Goal: Task Accomplishment & Management: Use online tool/utility

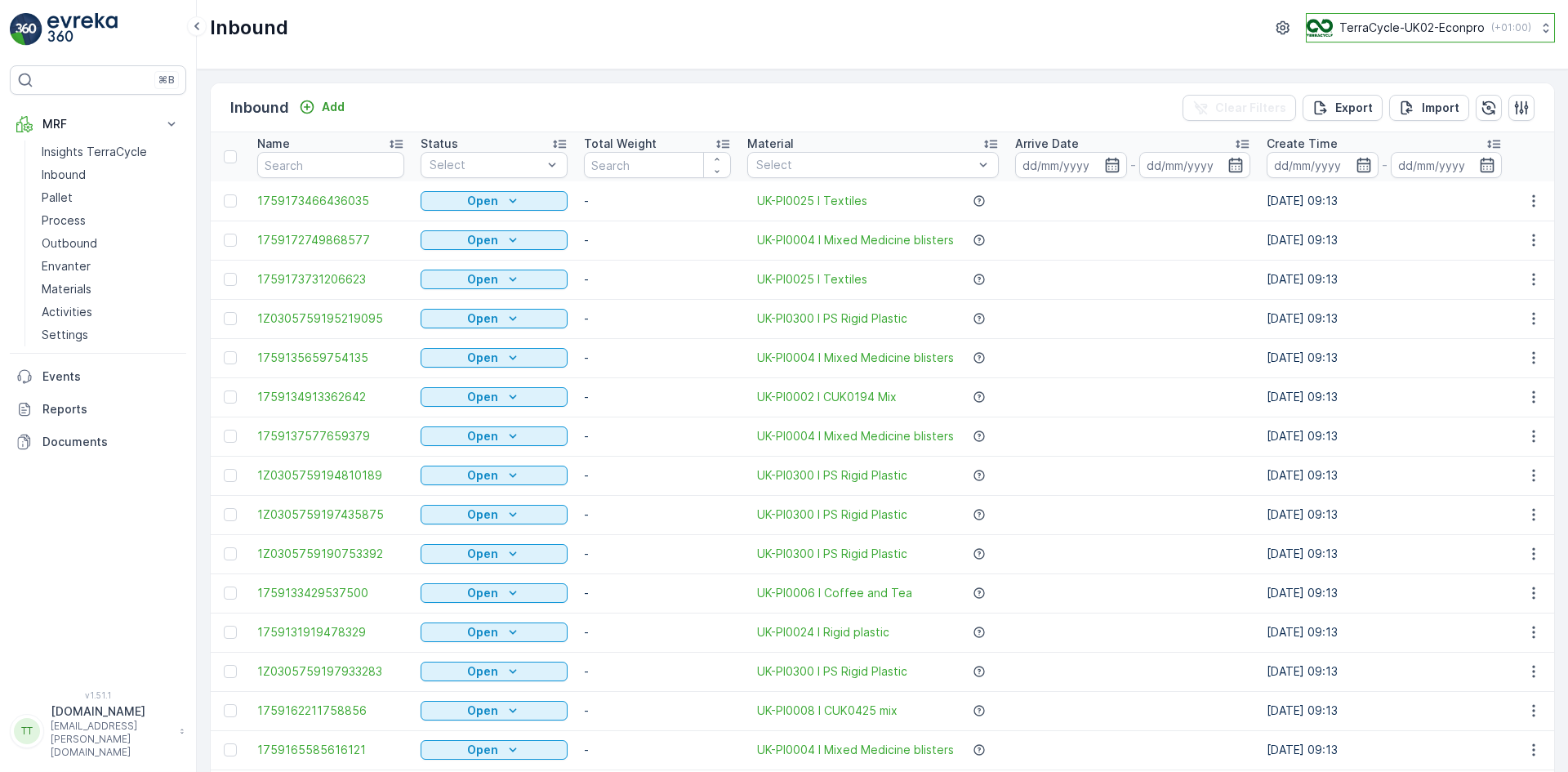
click at [1414, 28] on p "TerraCycle-UK02-Econpro" at bounding box center [1412, 28] width 146 height 16
type input "nl"
click at [1405, 99] on span "TerraCycle-NL-MRF" at bounding box center [1409, 101] width 182 height 16
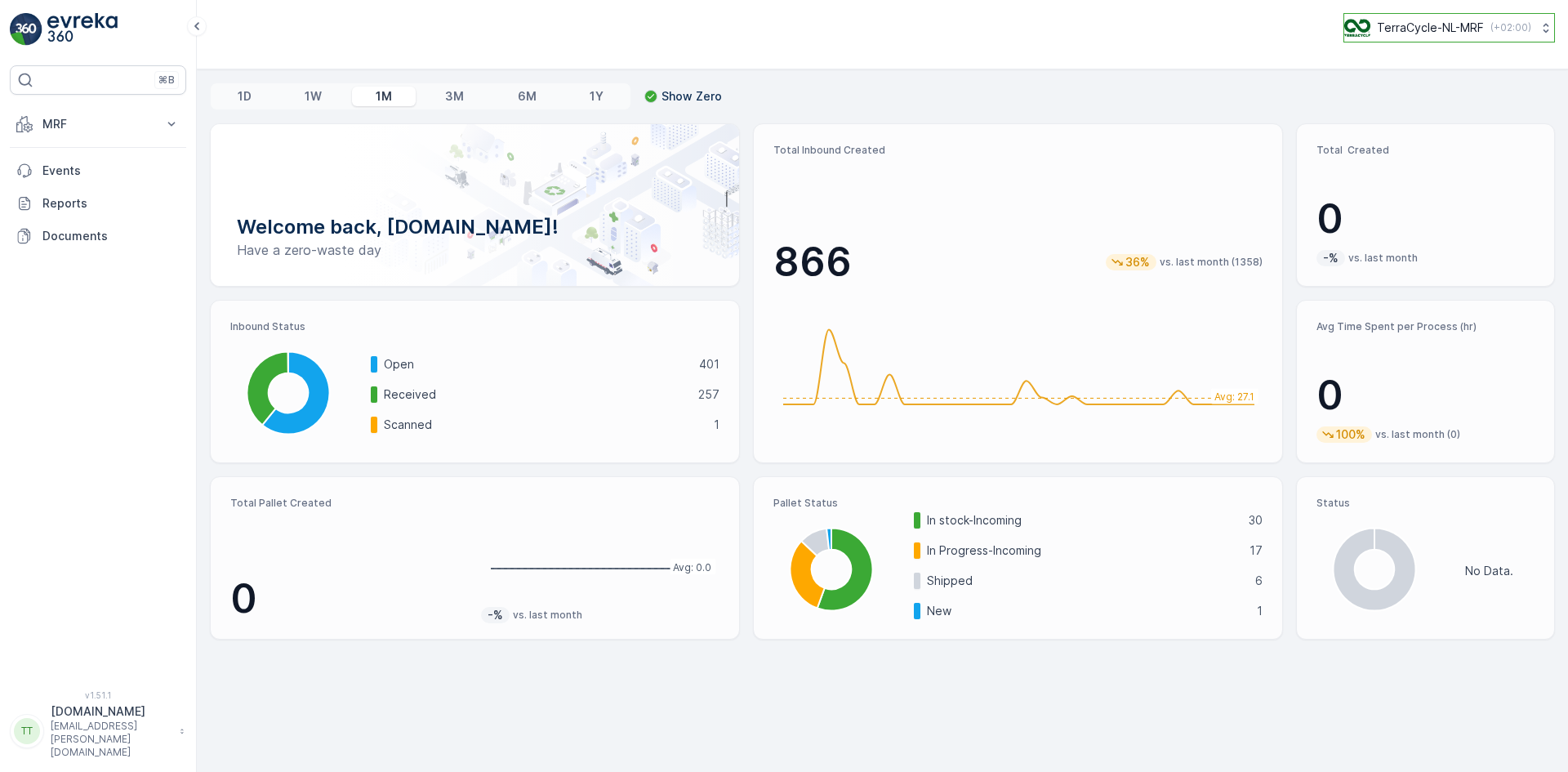
click at [1429, 30] on p "TerraCycle-NL-MRF" at bounding box center [1431, 28] width 107 height 16
type input "fr"
click at [1404, 104] on span "TerraCycle- FR02 -MRF" at bounding box center [1446, 101] width 182 height 16
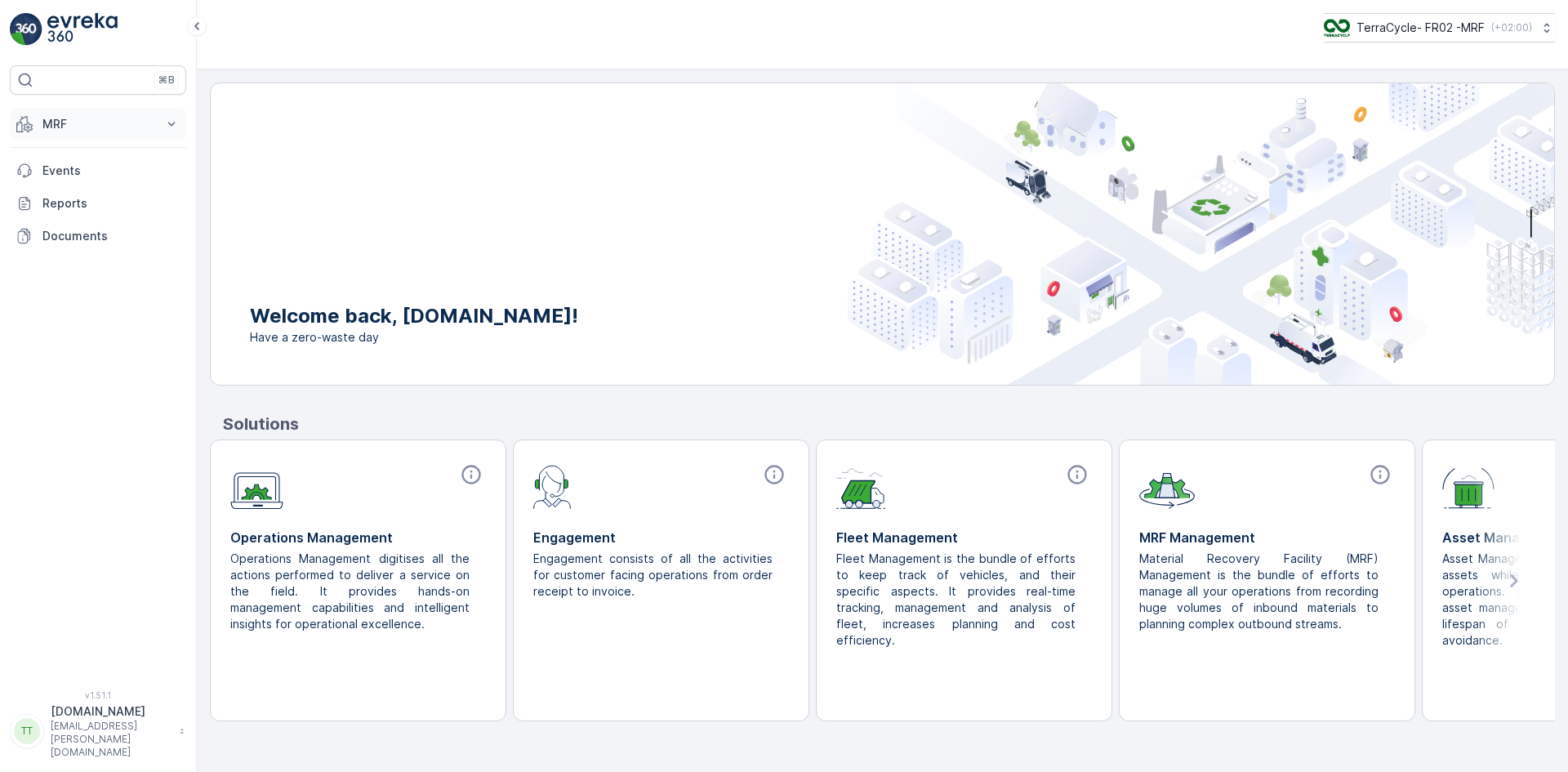
click at [57, 127] on p "MRF" at bounding box center [98, 124] width 111 height 16
click at [99, 240] on link "Expédition" at bounding box center [111, 243] width 151 height 23
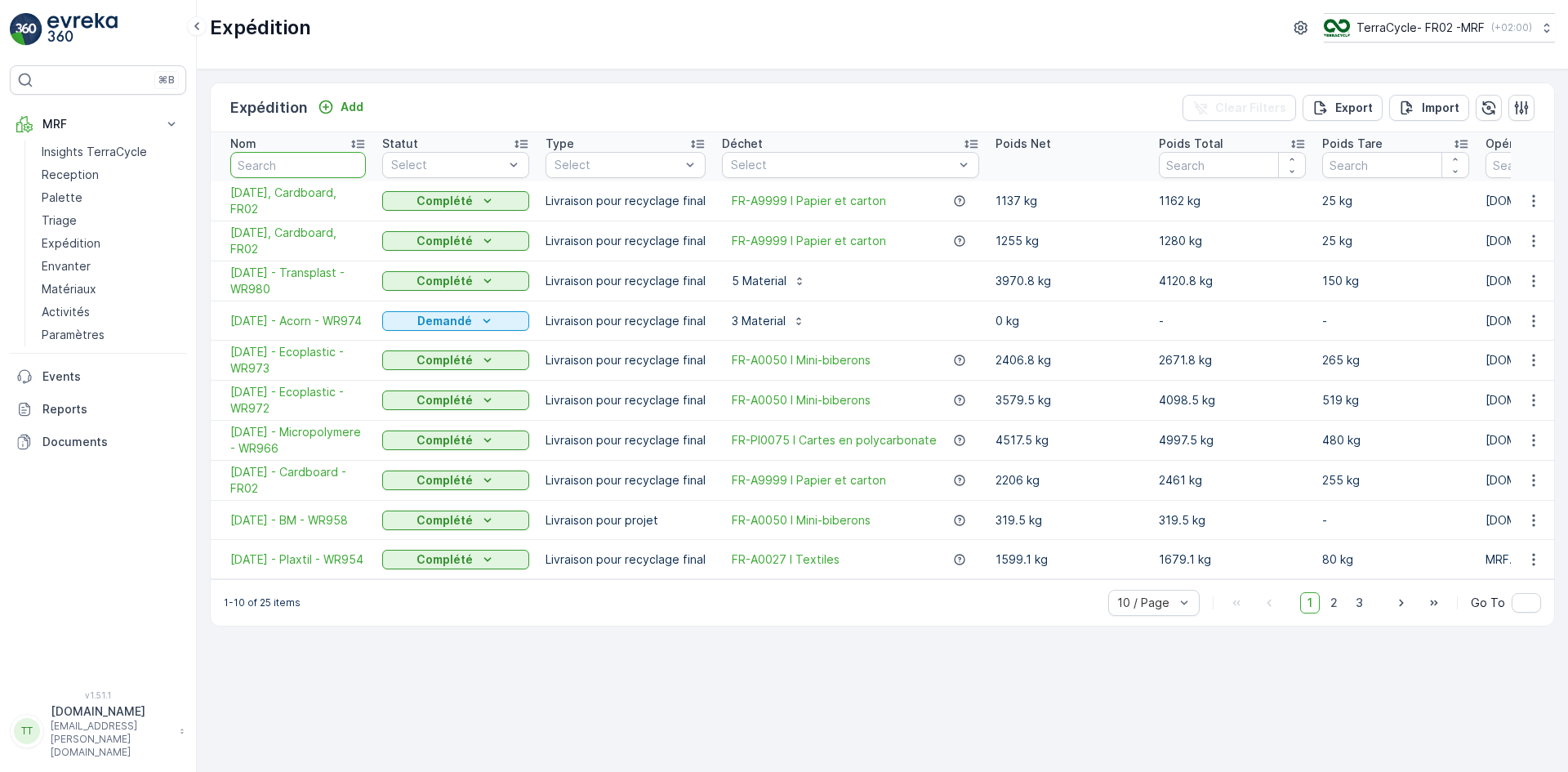
click at [297, 166] on input "text" at bounding box center [298, 165] width 136 height 26
type input "936"
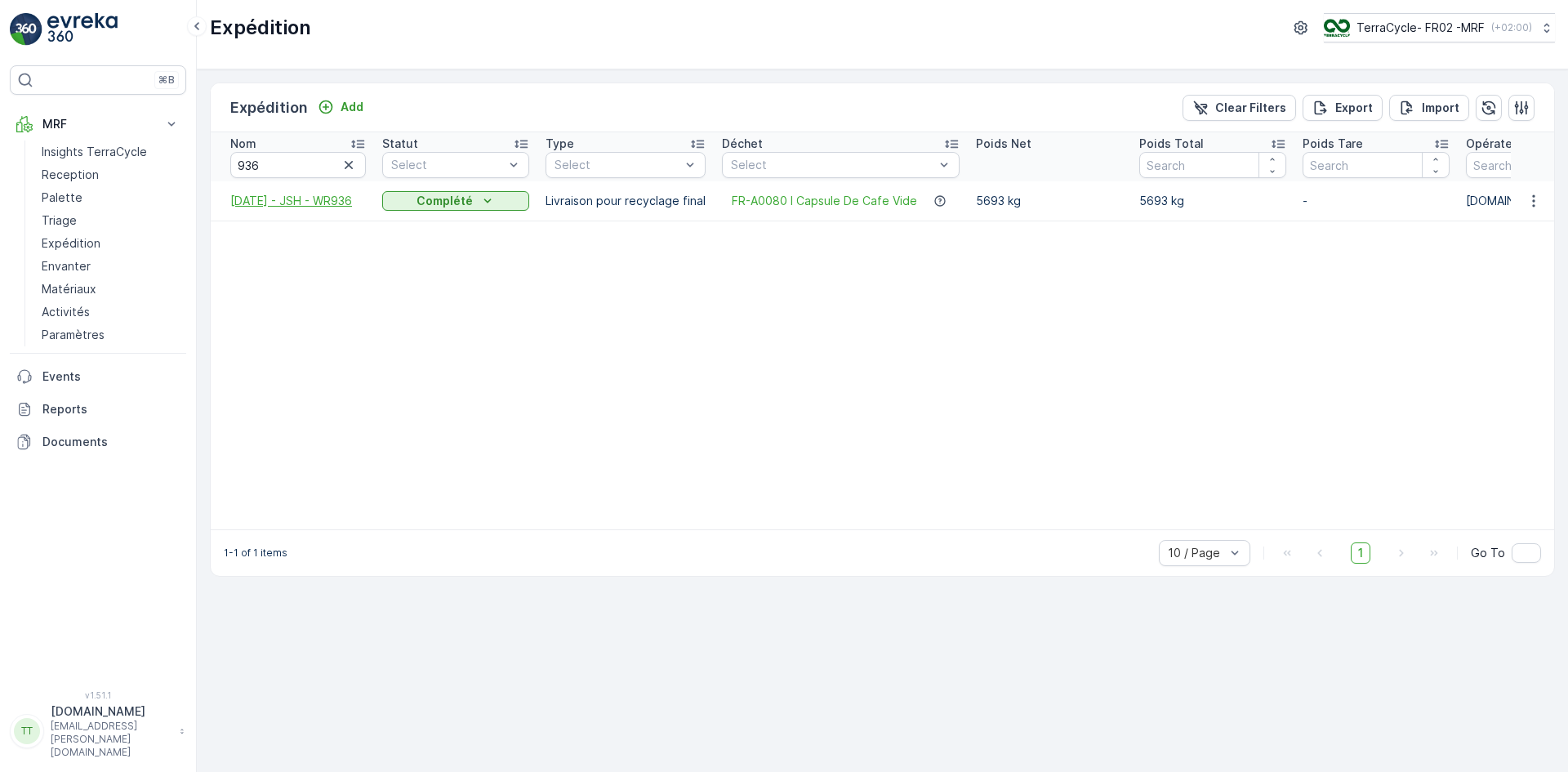
click at [264, 208] on span "[DATE] - JSH - WR936" at bounding box center [298, 201] width 136 height 16
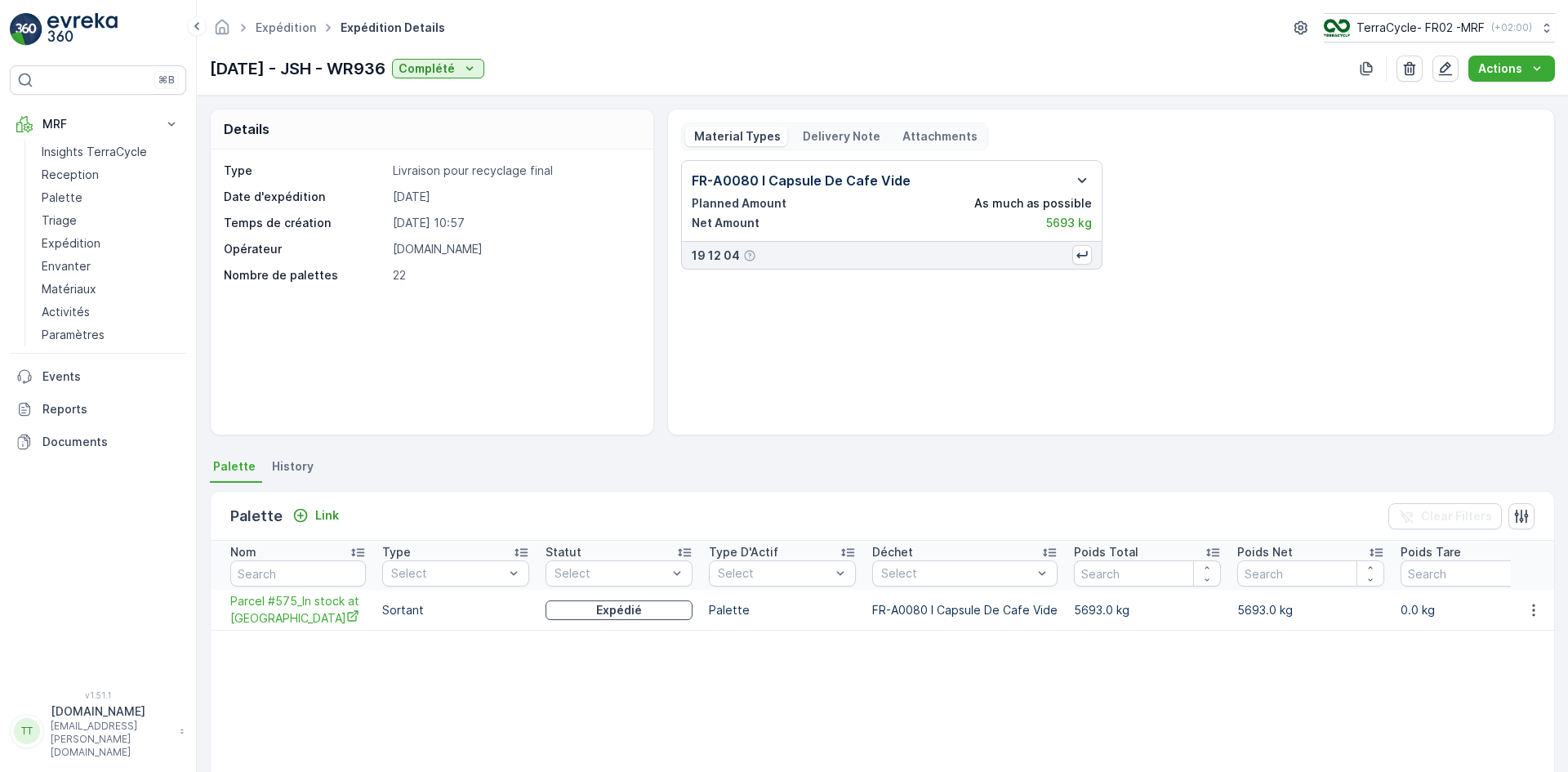
click at [1080, 179] on icon "button" at bounding box center [1082, 180] width 20 height 20
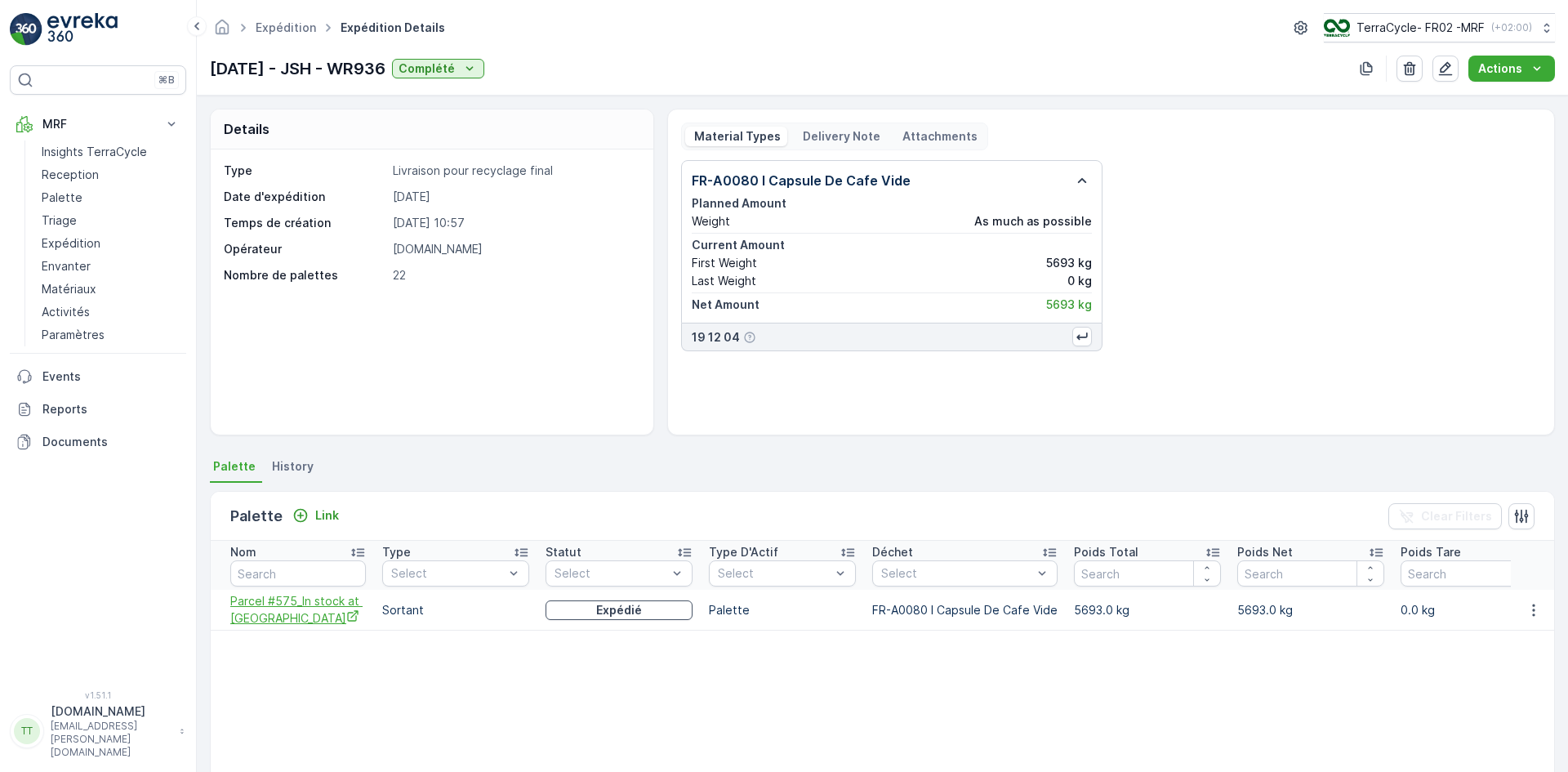
click at [260, 619] on span "Parcel #575_In stock at [GEOGRAPHIC_DATA]" at bounding box center [298, 610] width 136 height 34
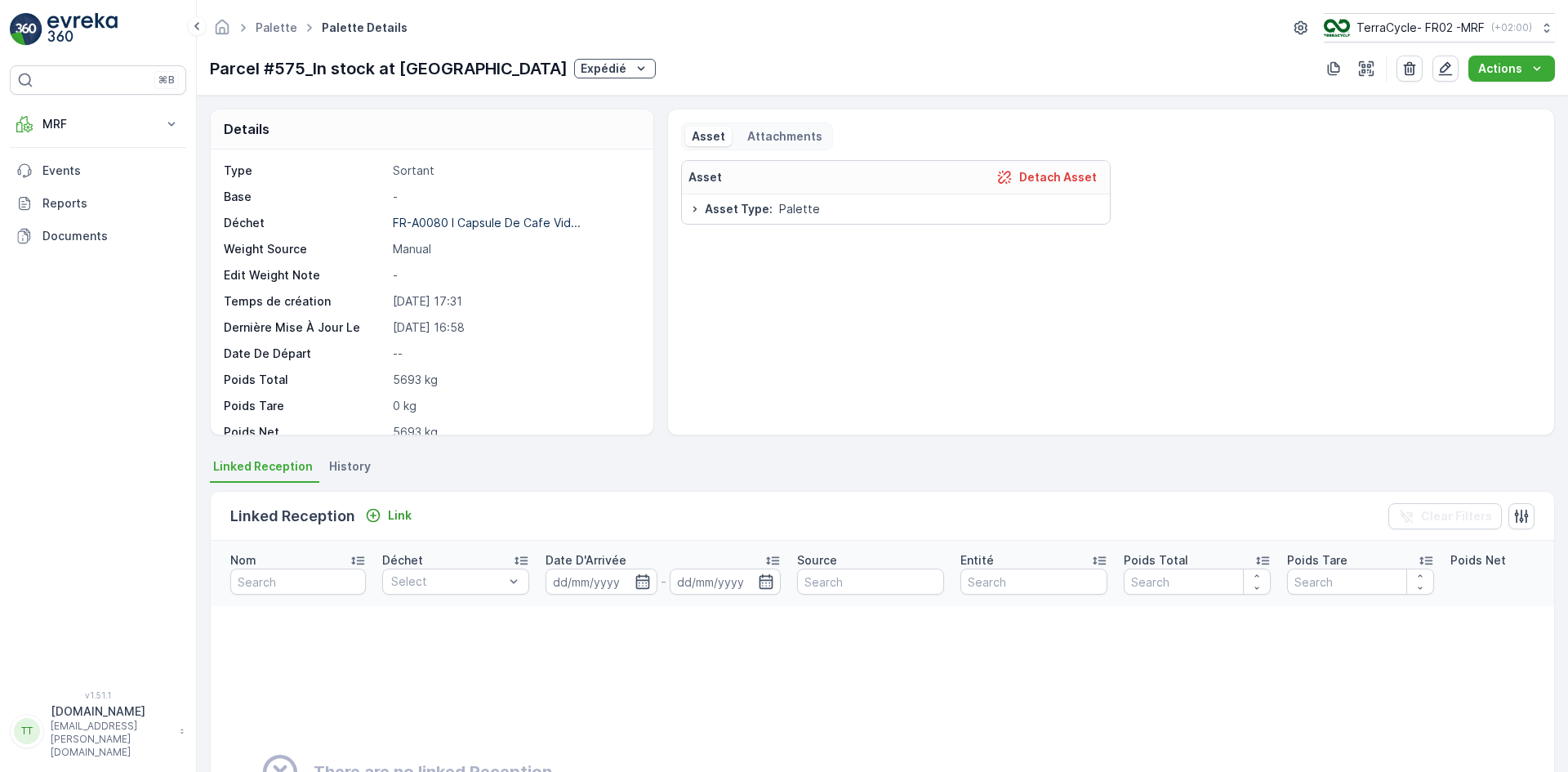
click at [354, 467] on span "History" at bounding box center [350, 466] width 42 height 16
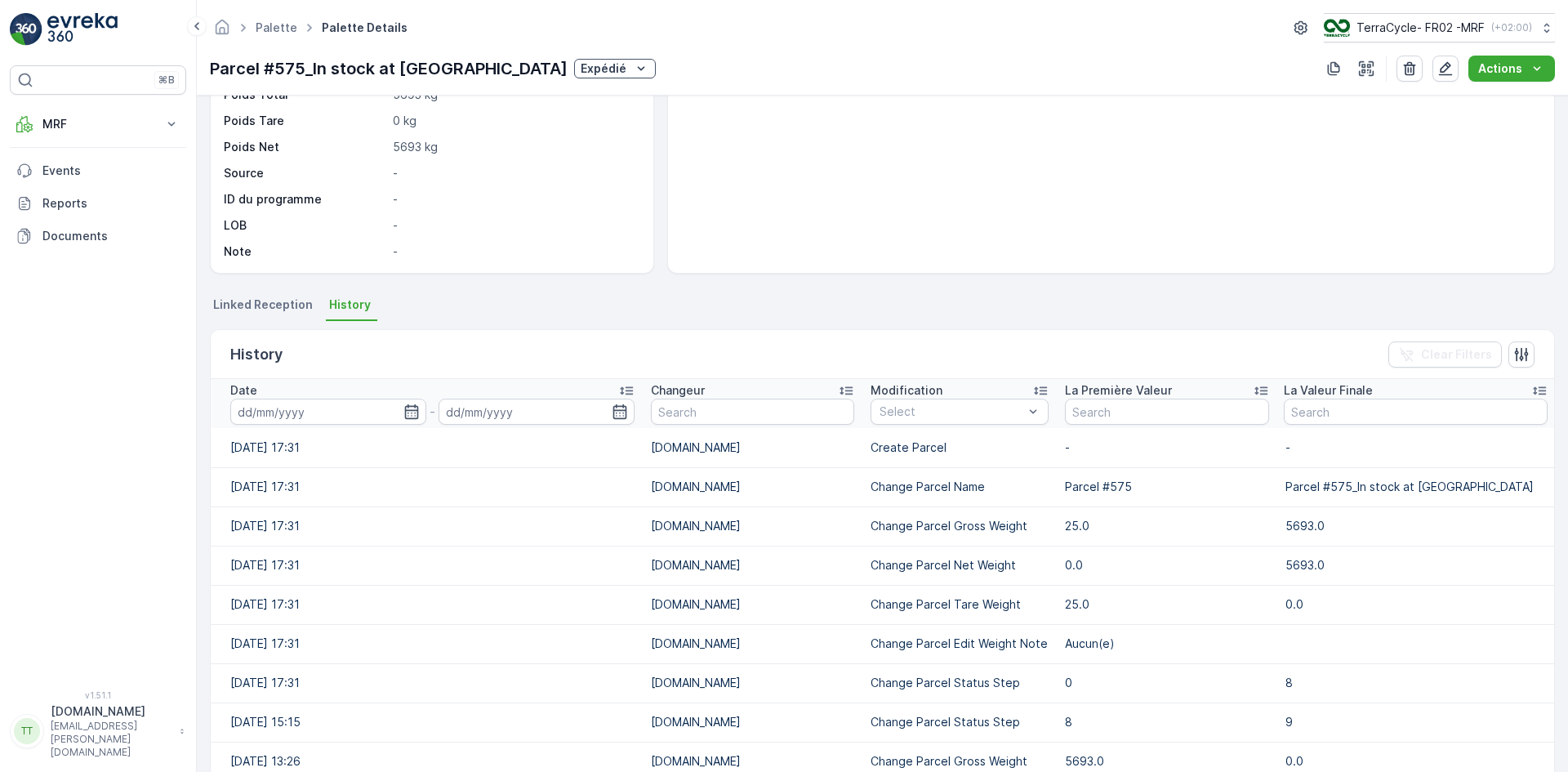
scroll to position [279, 0]
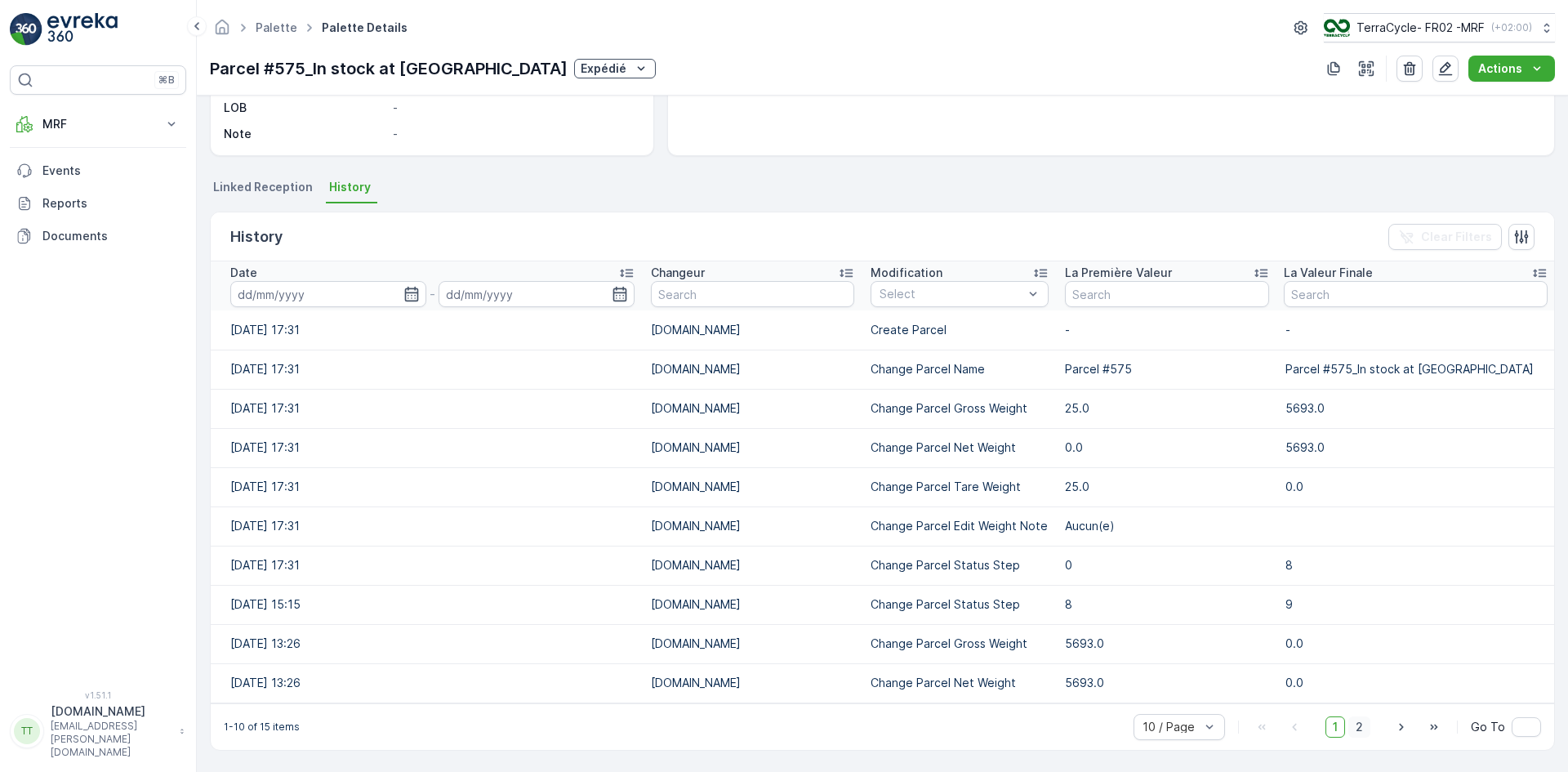
click at [1358, 724] on span "2" at bounding box center [1359, 727] width 22 height 22
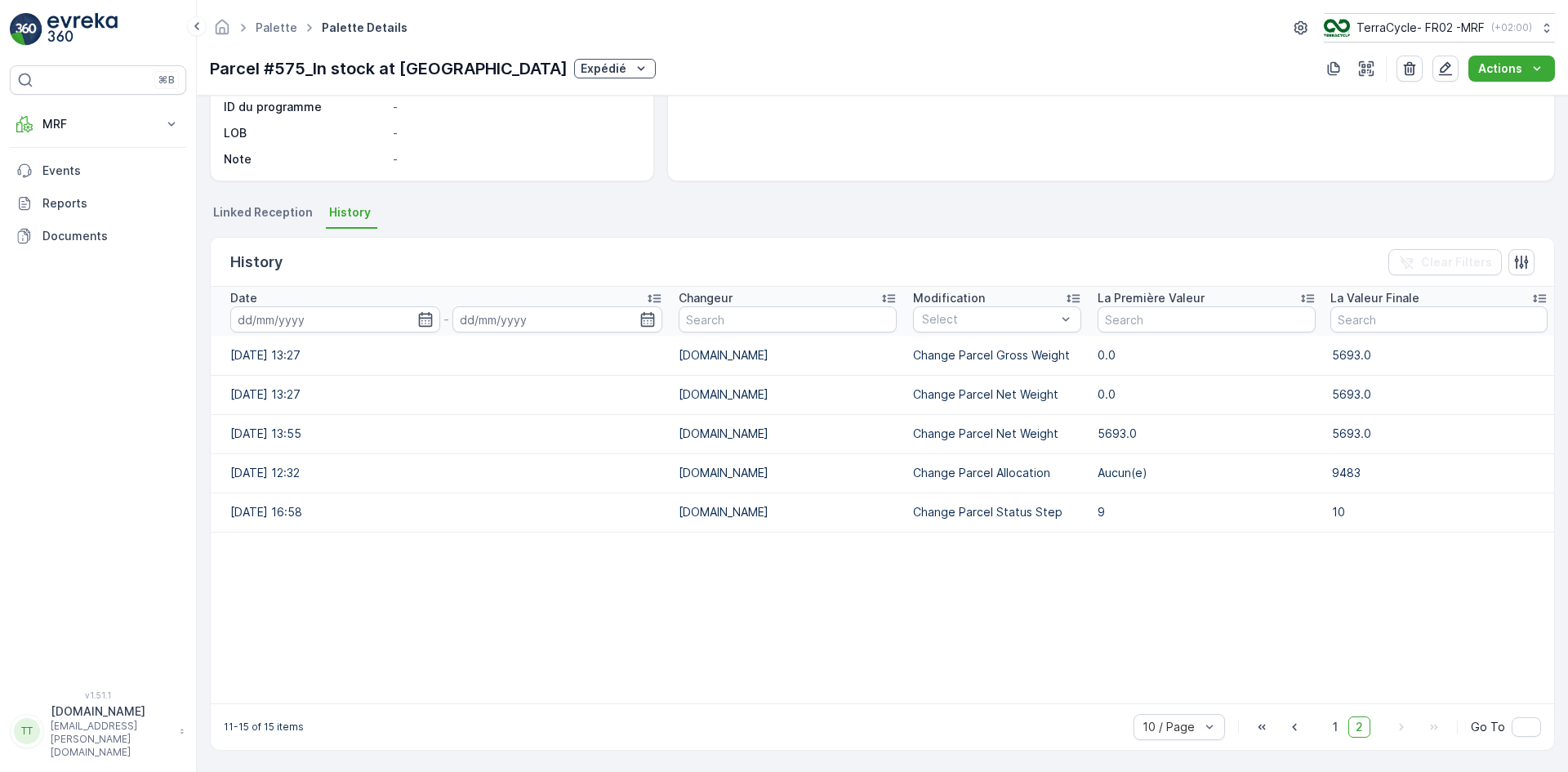
scroll to position [254, 0]
click at [1448, 75] on icon "button" at bounding box center [1446, 69] width 14 height 14
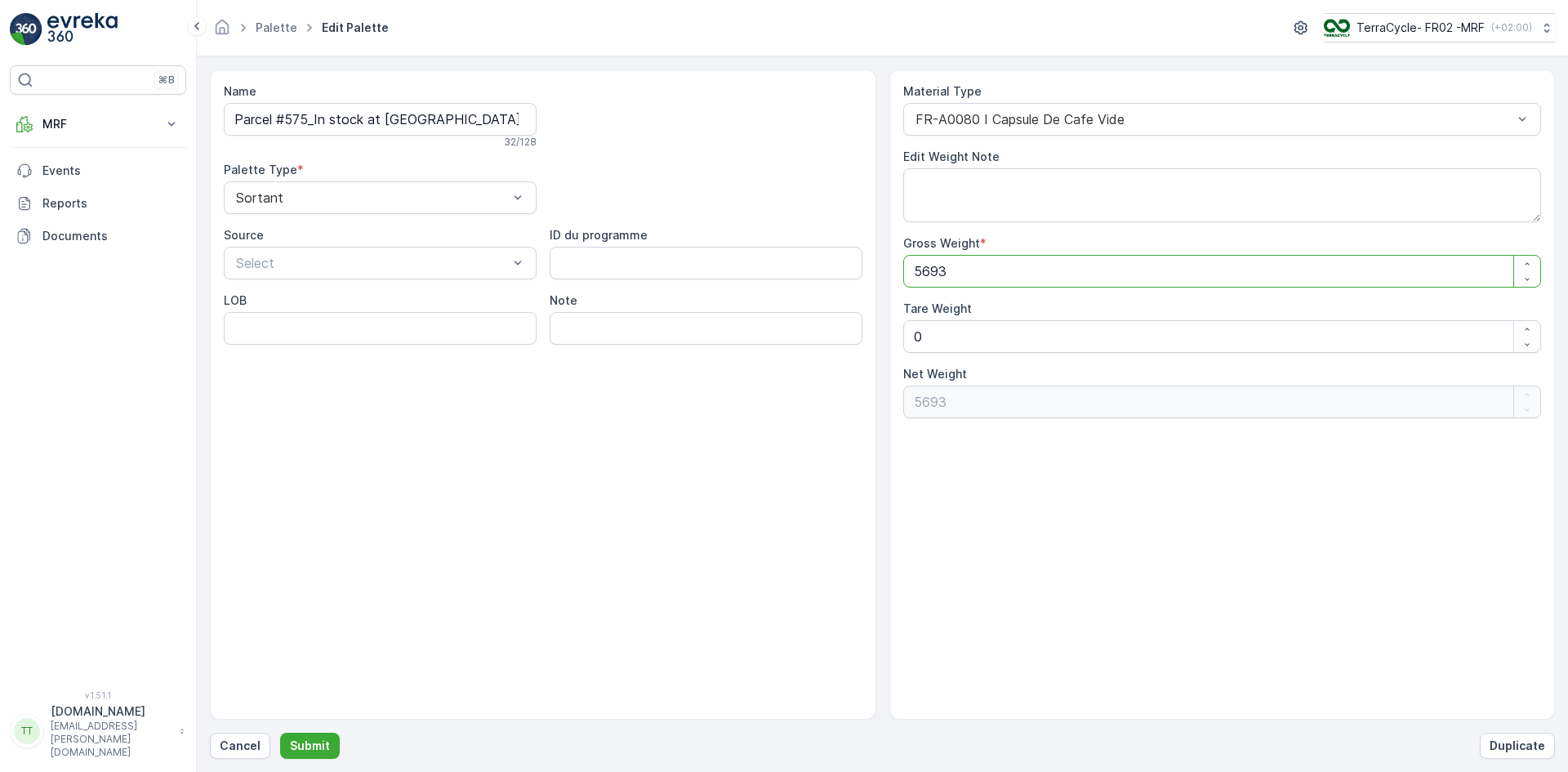
drag, startPoint x: 954, startPoint y: 276, endPoint x: 901, endPoint y: 275, distance: 53.0
click at [901, 275] on div "Material Type FR-A0080 I Capsule De Cafe Vide Edit Weight Note Gross Weight * 5…" at bounding box center [1222, 394] width 666 height 651
type Weight "3"
type Weight "35"
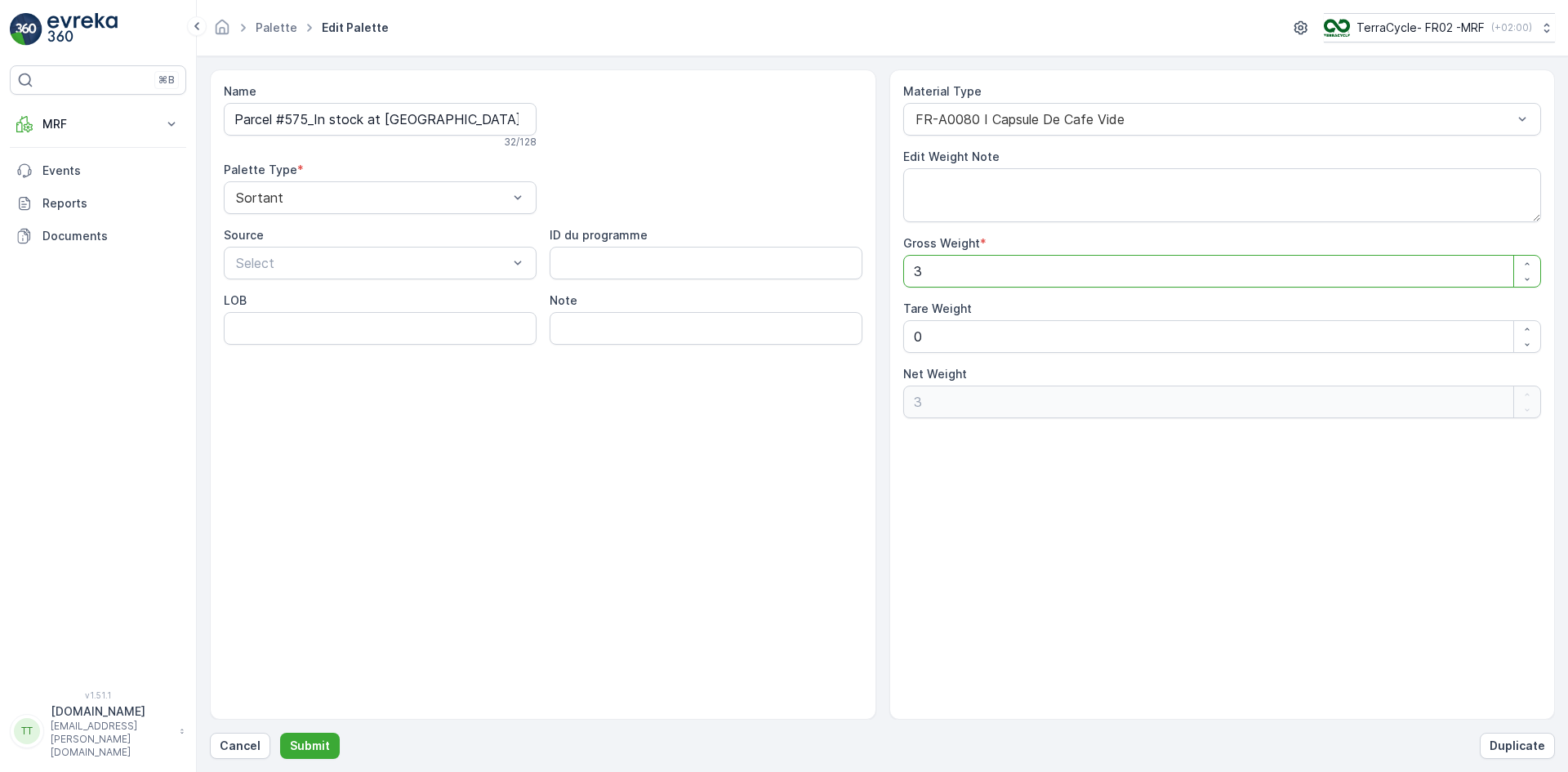
type Weight "35"
type Weight "354"
type Weight "3540"
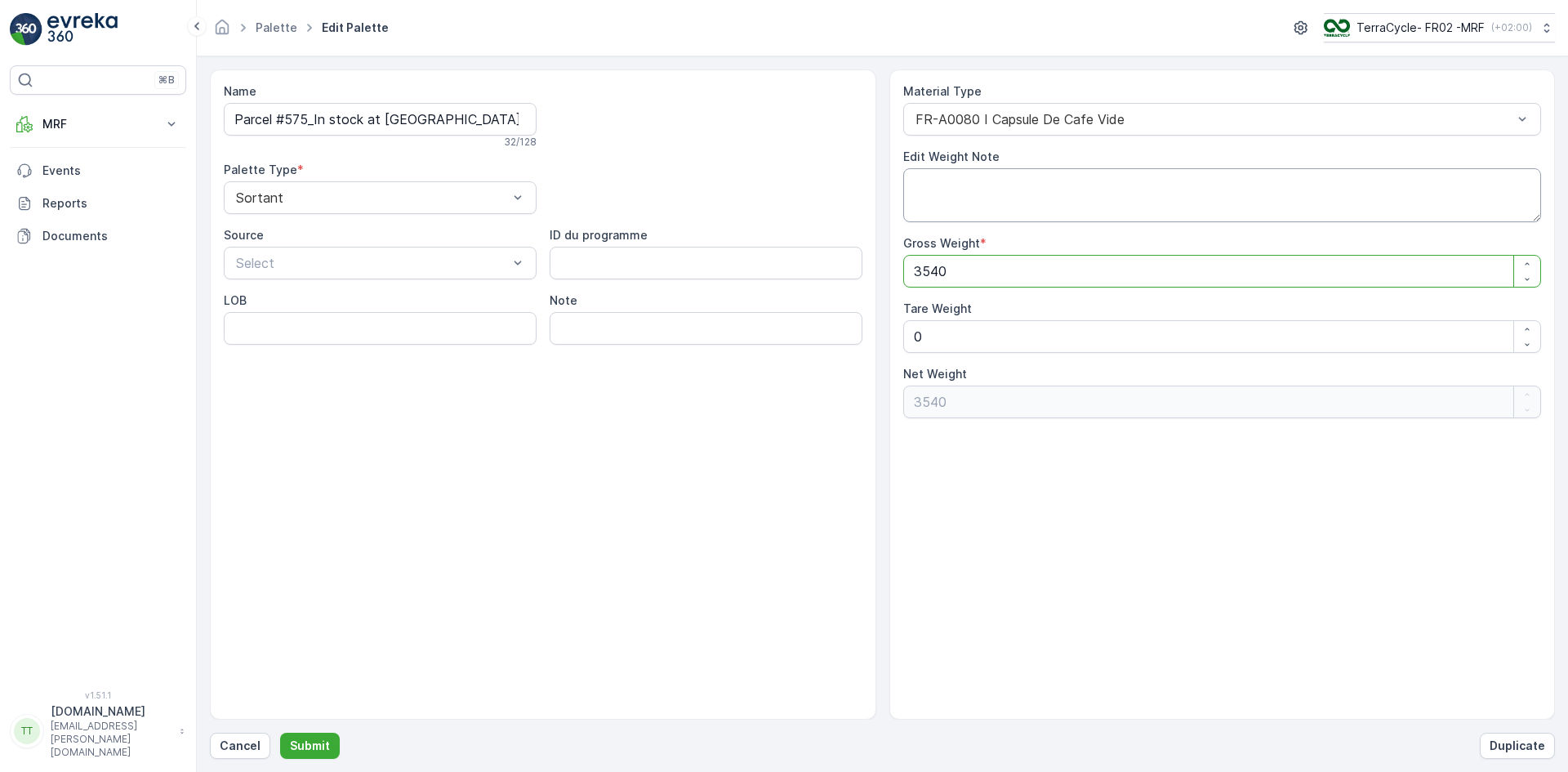
type Weight "3540"
click at [962, 185] on textarea "Edit Weight Note" at bounding box center [1222, 195] width 638 height 54
click at [916, 181] on textarea "Weight updated after confirmation from Tact team." at bounding box center [1222, 195] width 638 height 54
click at [1208, 180] on textarea "KJ - Weight updated after confirmation from Tact team." at bounding box center [1222, 195] width 638 height 54
click at [1253, 179] on textarea "KJ - Weight updated after confirmation from Tact team on wreike." at bounding box center [1222, 195] width 638 height 54
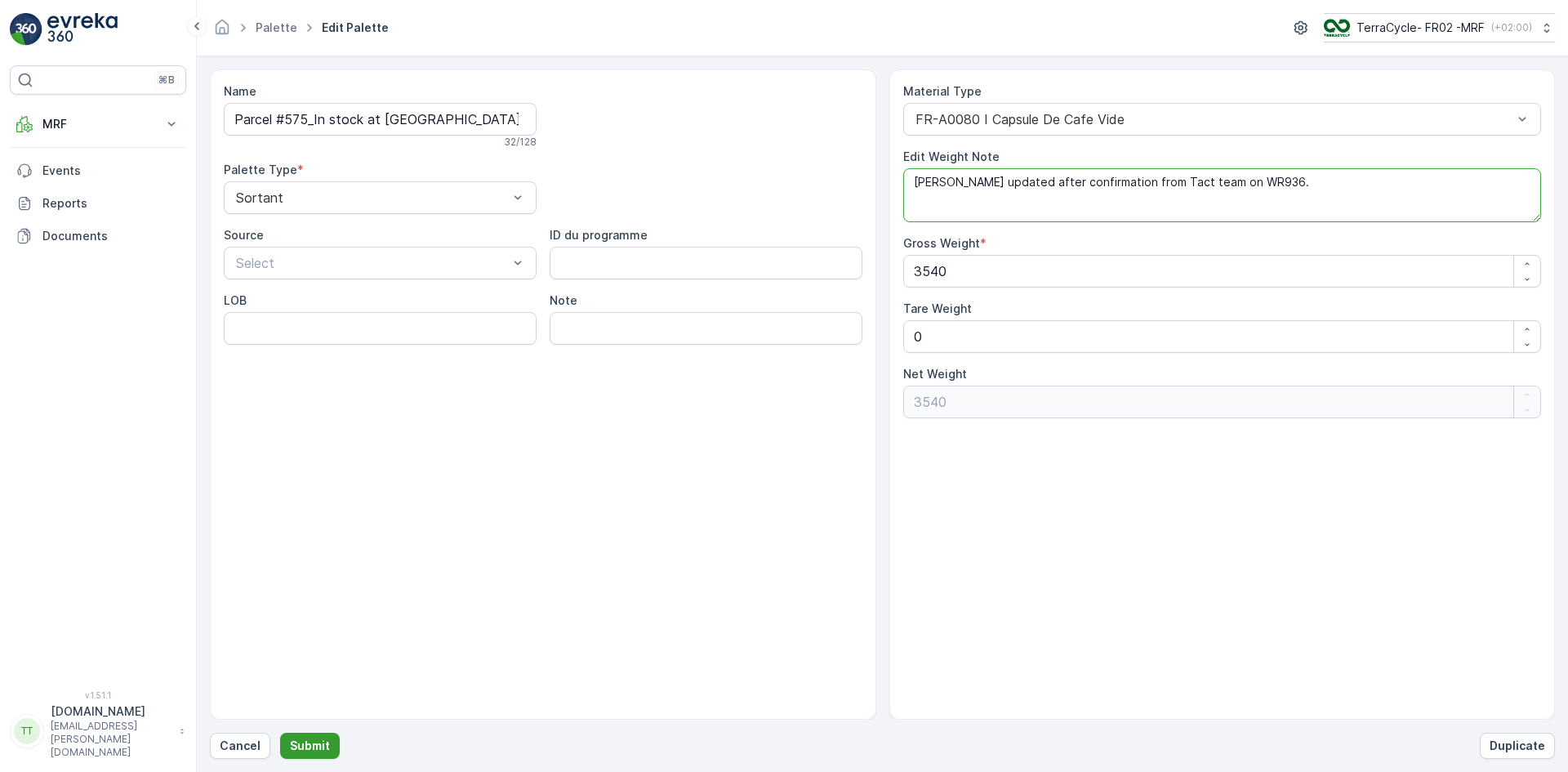
type textarea "KJ - Weight updated after confirmation from Tact team on WR936."
click at [306, 743] on p "Submit" at bounding box center [310, 745] width 40 height 16
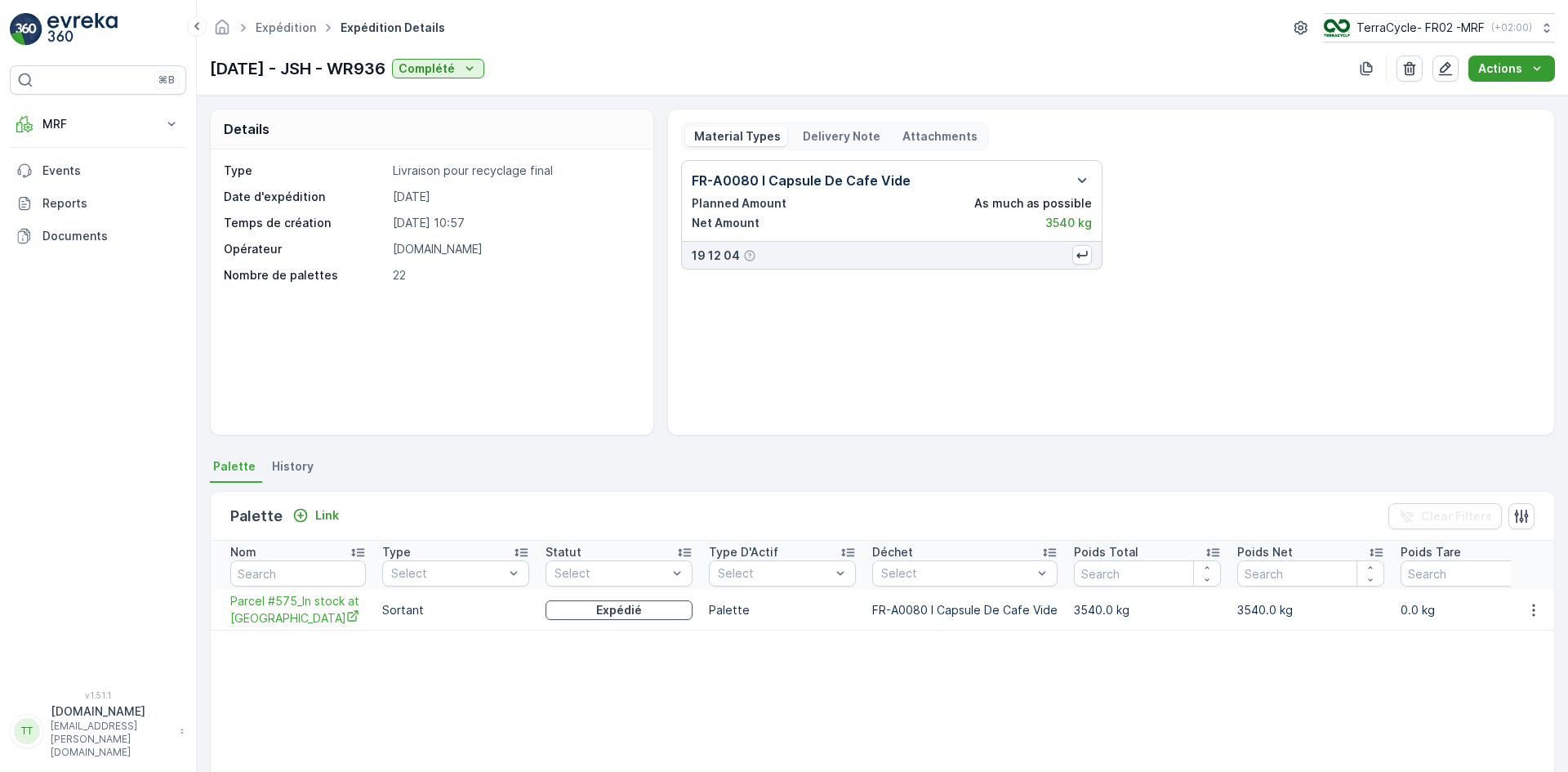
click at [1515, 67] on p "Actions" at bounding box center [1500, 68] width 44 height 16
click at [1507, 106] on span "Create Delivery Note" at bounding box center [1505, 100] width 118 height 16
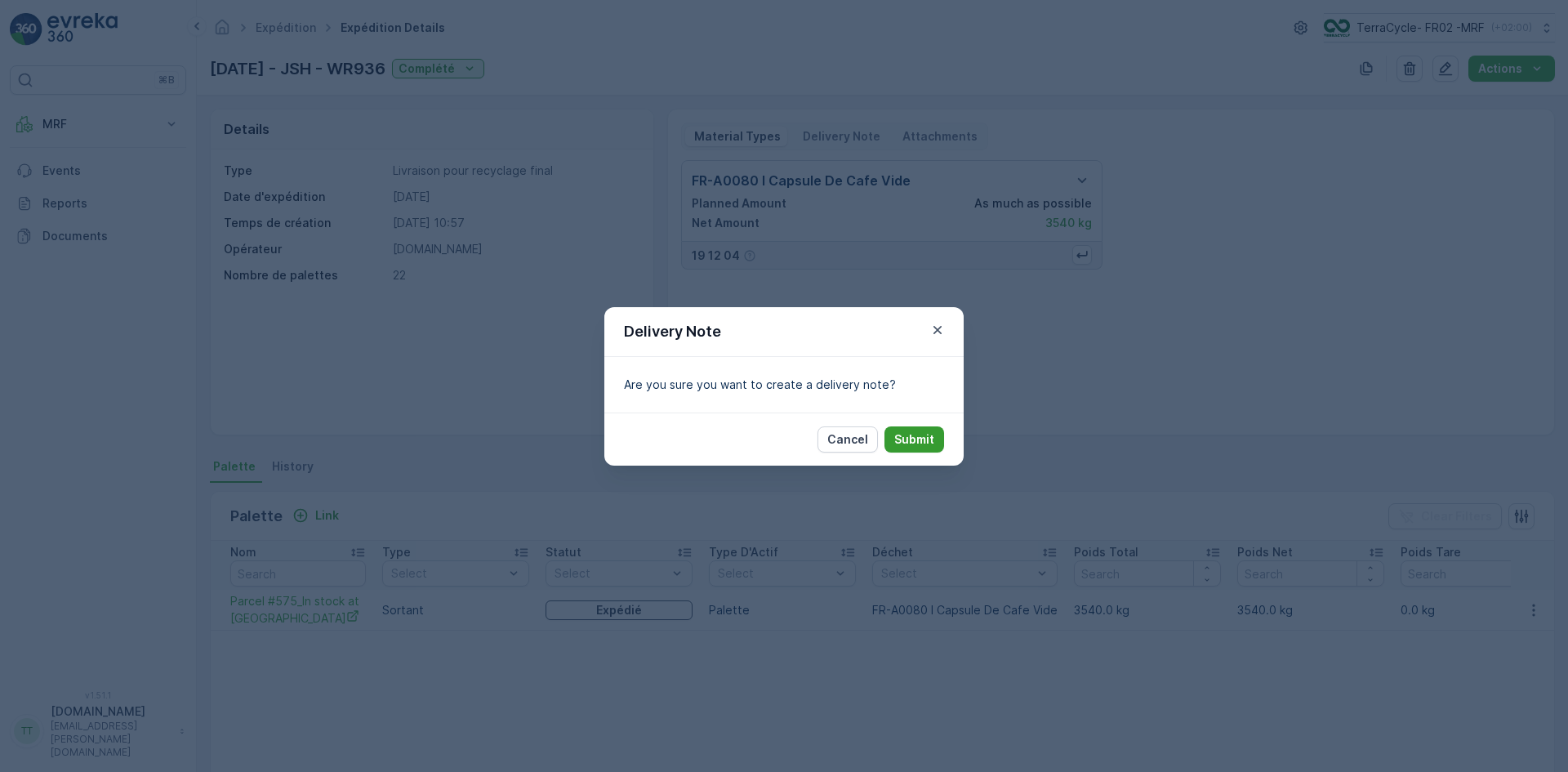
click at [923, 441] on p "Submit" at bounding box center [915, 439] width 40 height 16
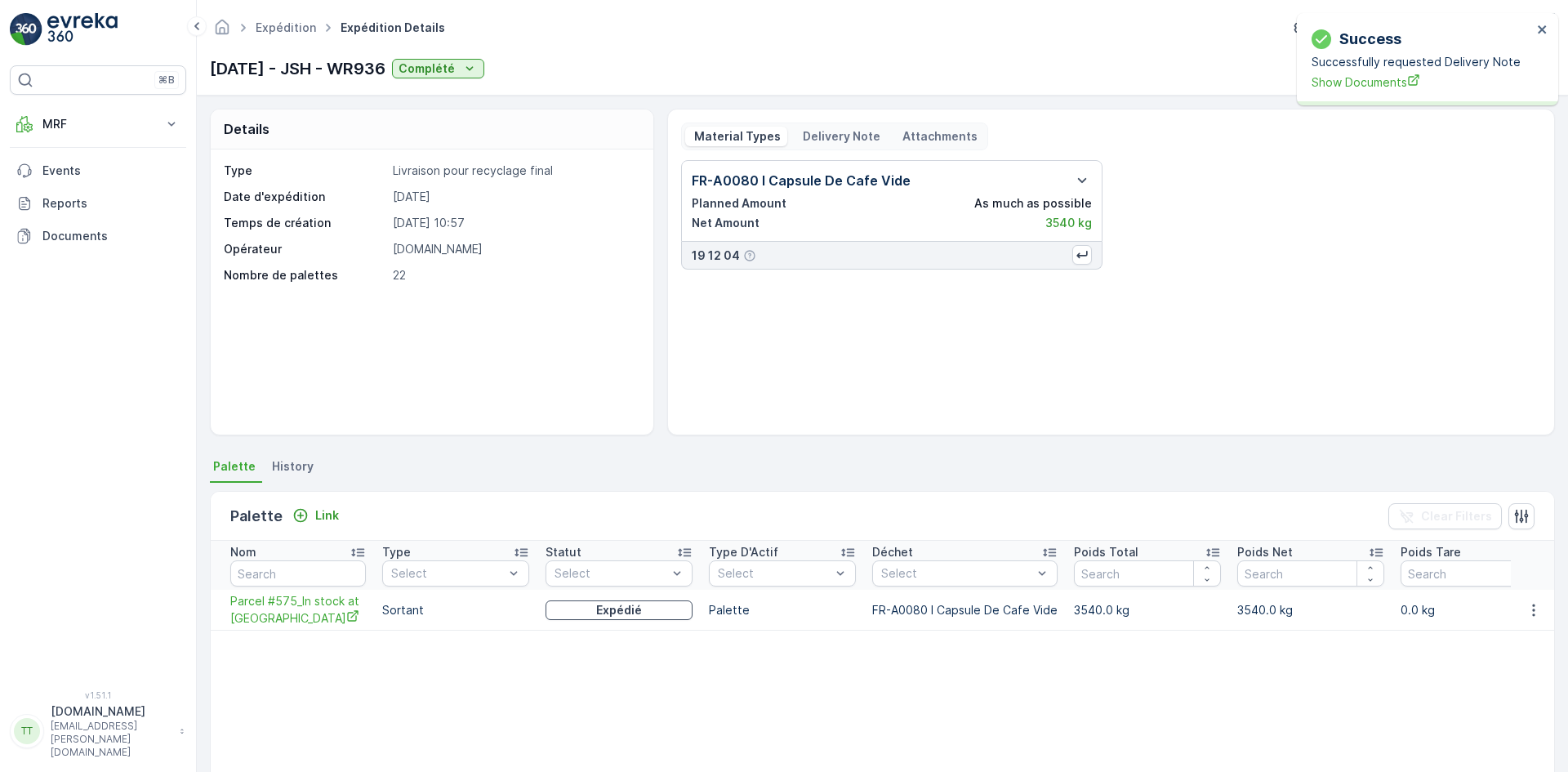
click at [845, 136] on p "Delivery Note" at bounding box center [840, 136] width 80 height 16
click at [836, 136] on p "Delivery Note" at bounding box center [840, 136] width 80 height 16
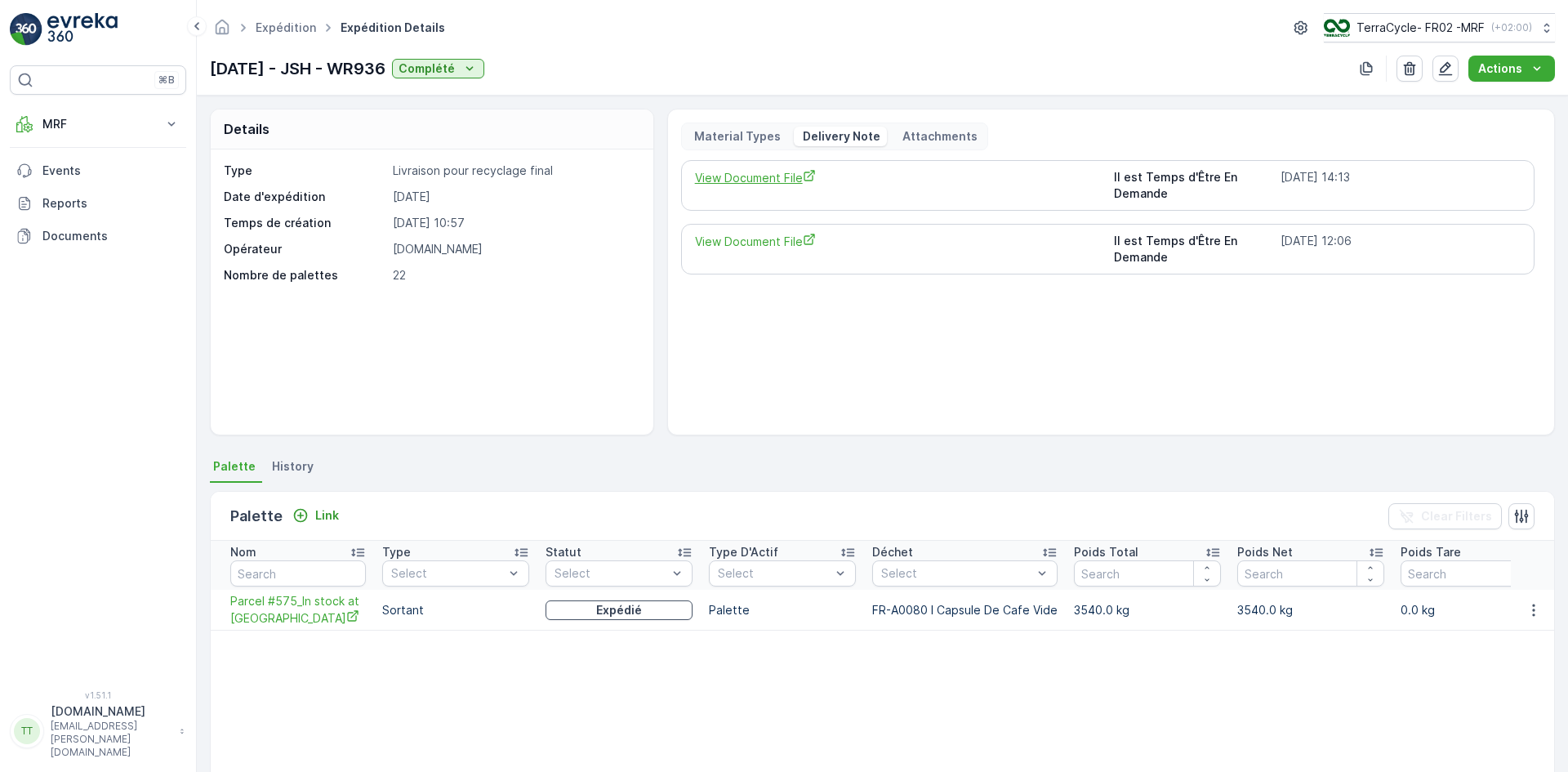
click at [794, 179] on span "View Document File" at bounding box center [898, 178] width 407 height 17
click at [327, 602] on span "Parcel #575_In stock at [GEOGRAPHIC_DATA]" at bounding box center [298, 610] width 136 height 34
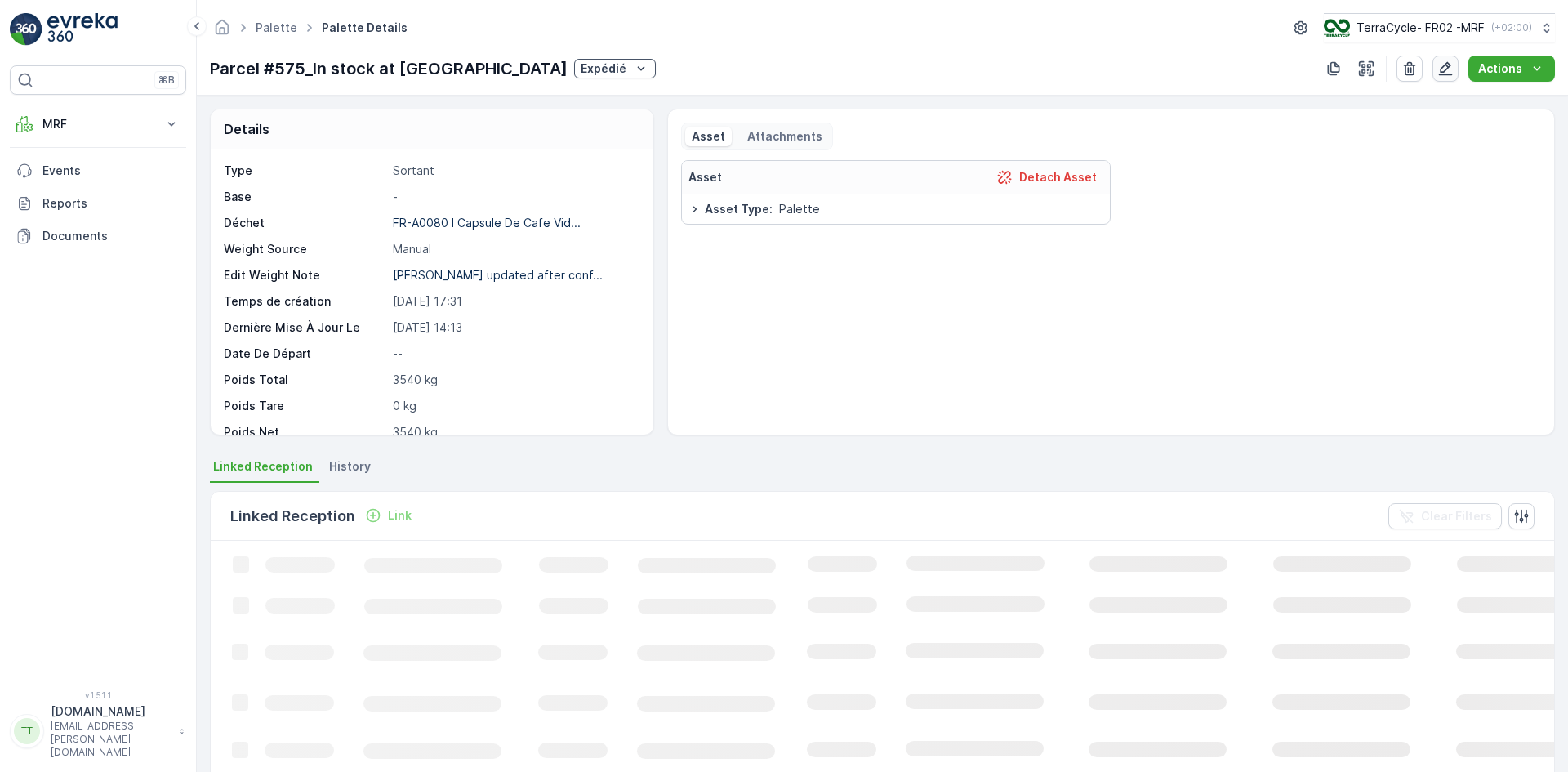
click at [1449, 68] on icon "button" at bounding box center [1446, 69] width 14 height 14
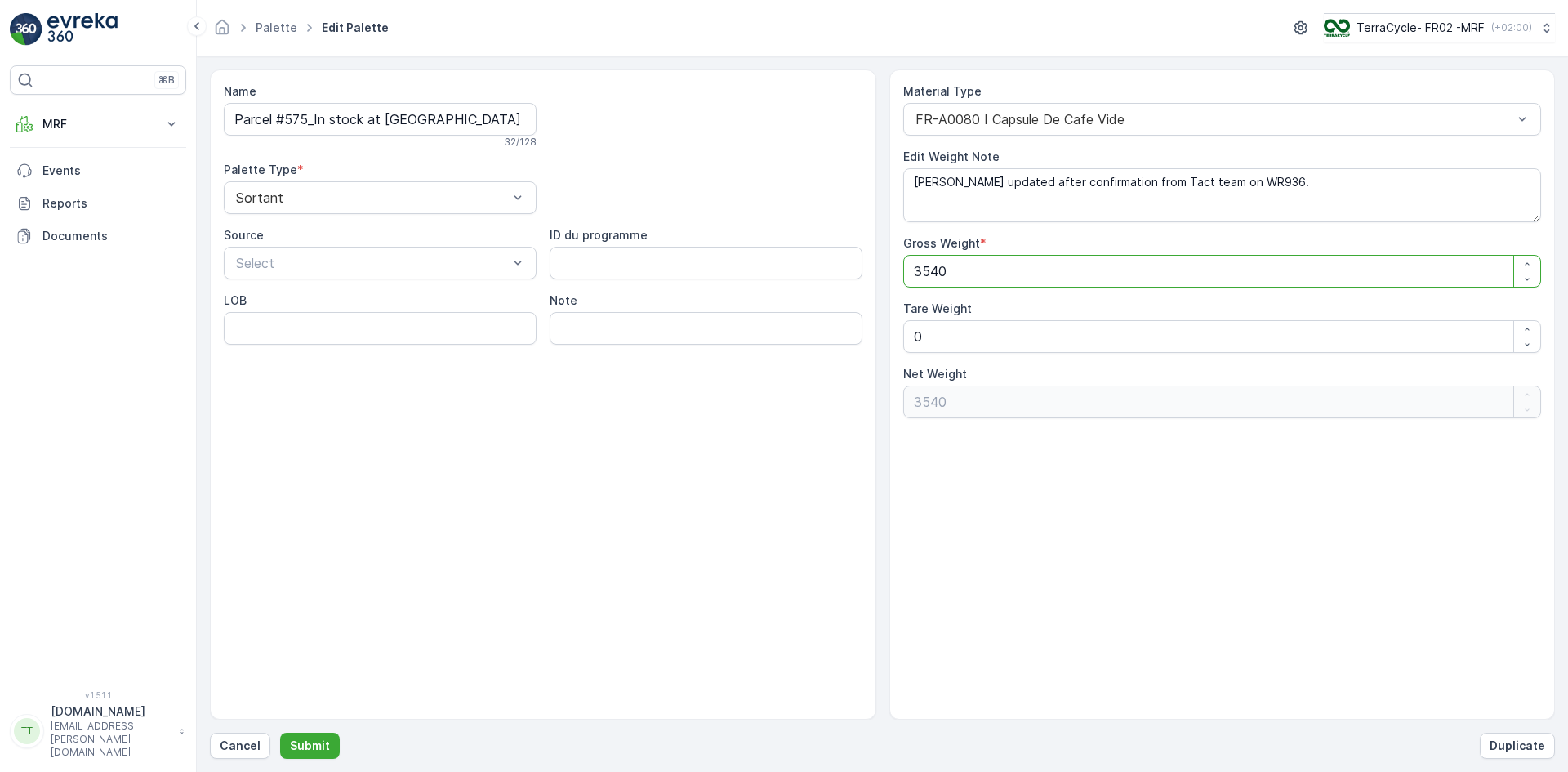
drag, startPoint x: 923, startPoint y: 272, endPoint x: 939, endPoint y: 269, distance: 16.3
click at [939, 269] on Weight "3540" at bounding box center [1222, 271] width 638 height 33
type Weight "370"
type Weight "3760"
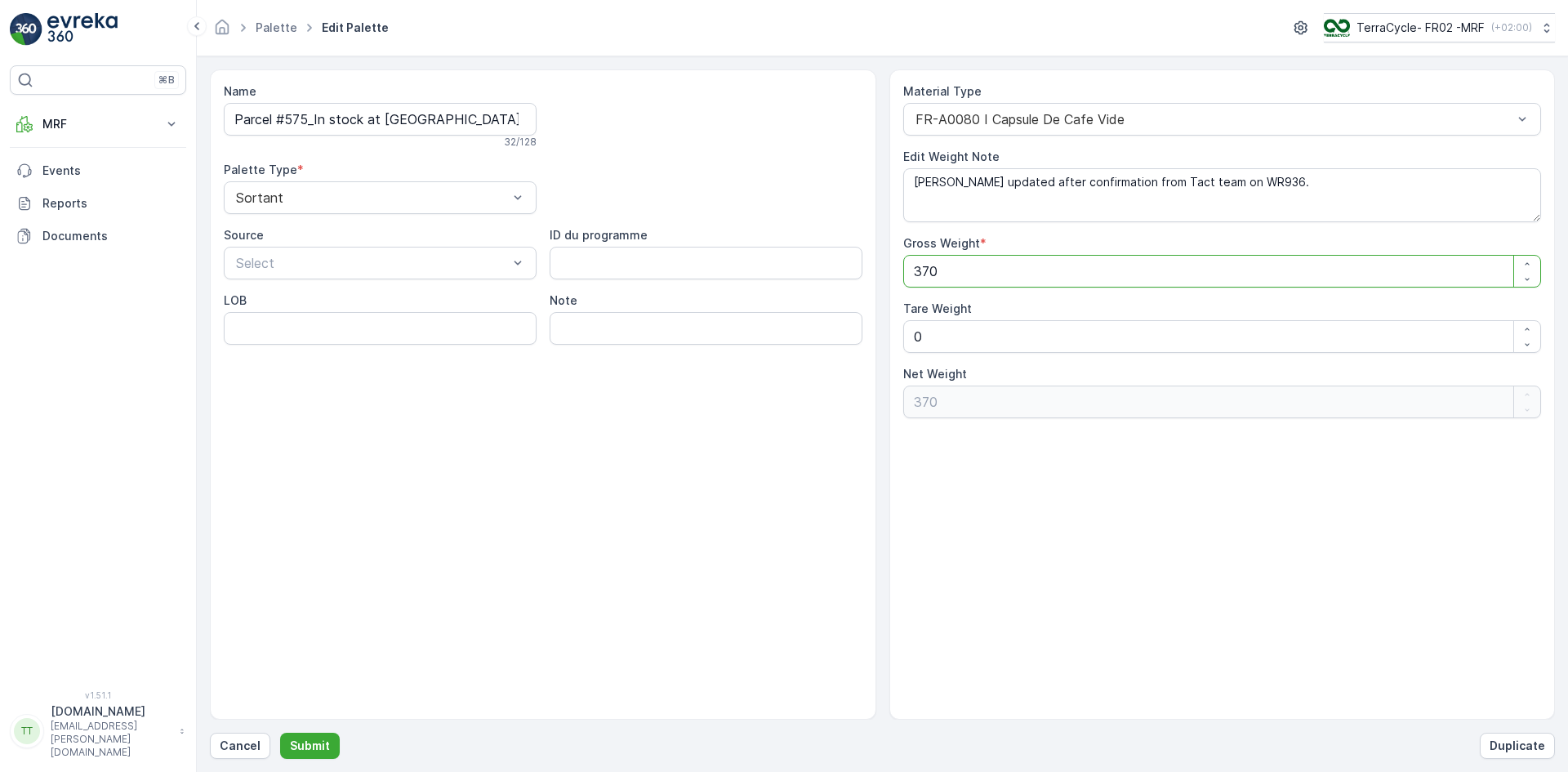
type Weight "3760"
click at [321, 744] on p "Submit" at bounding box center [310, 745] width 40 height 16
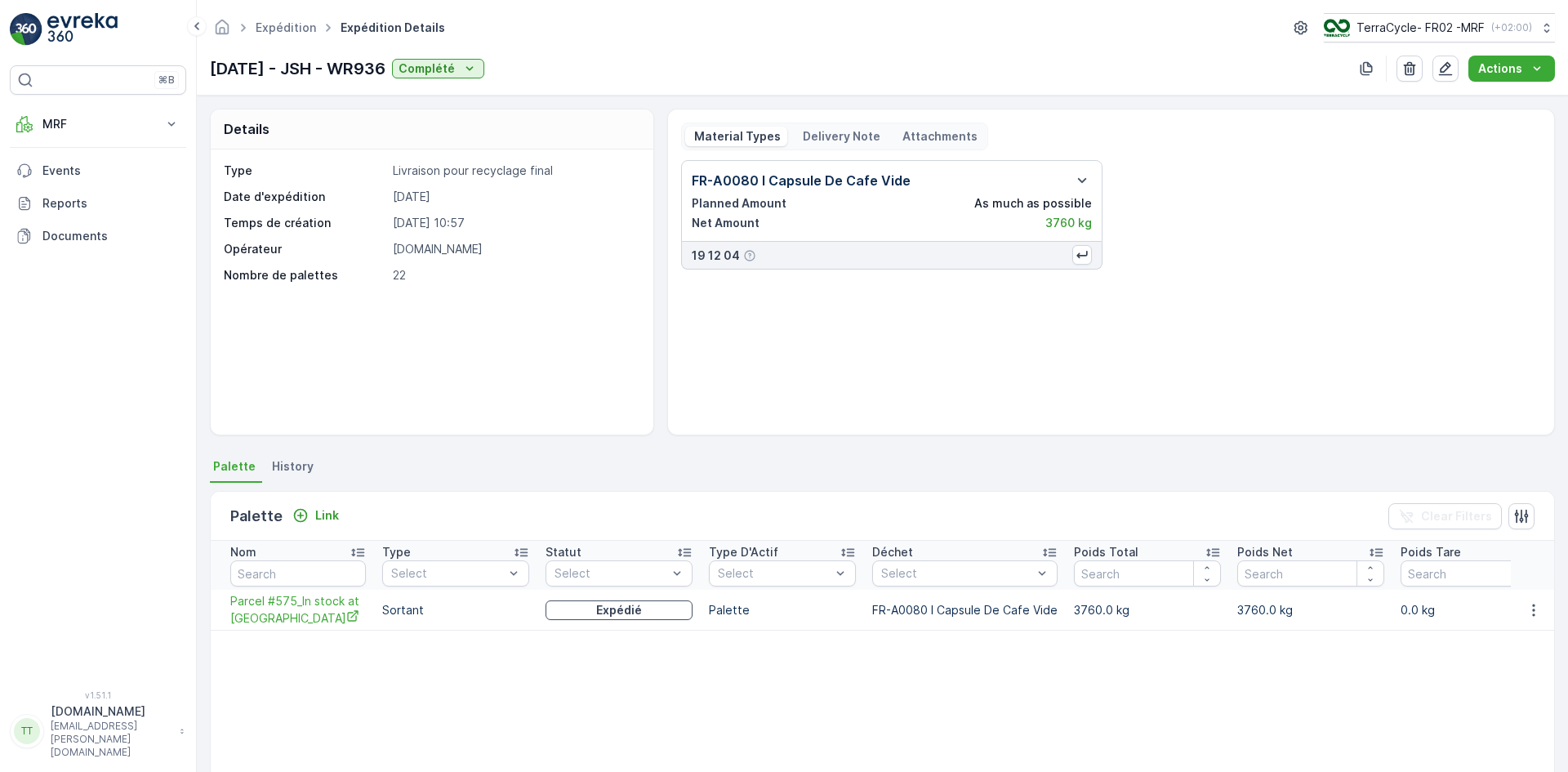
click at [815, 136] on p "Delivery Note" at bounding box center [840, 136] width 80 height 16
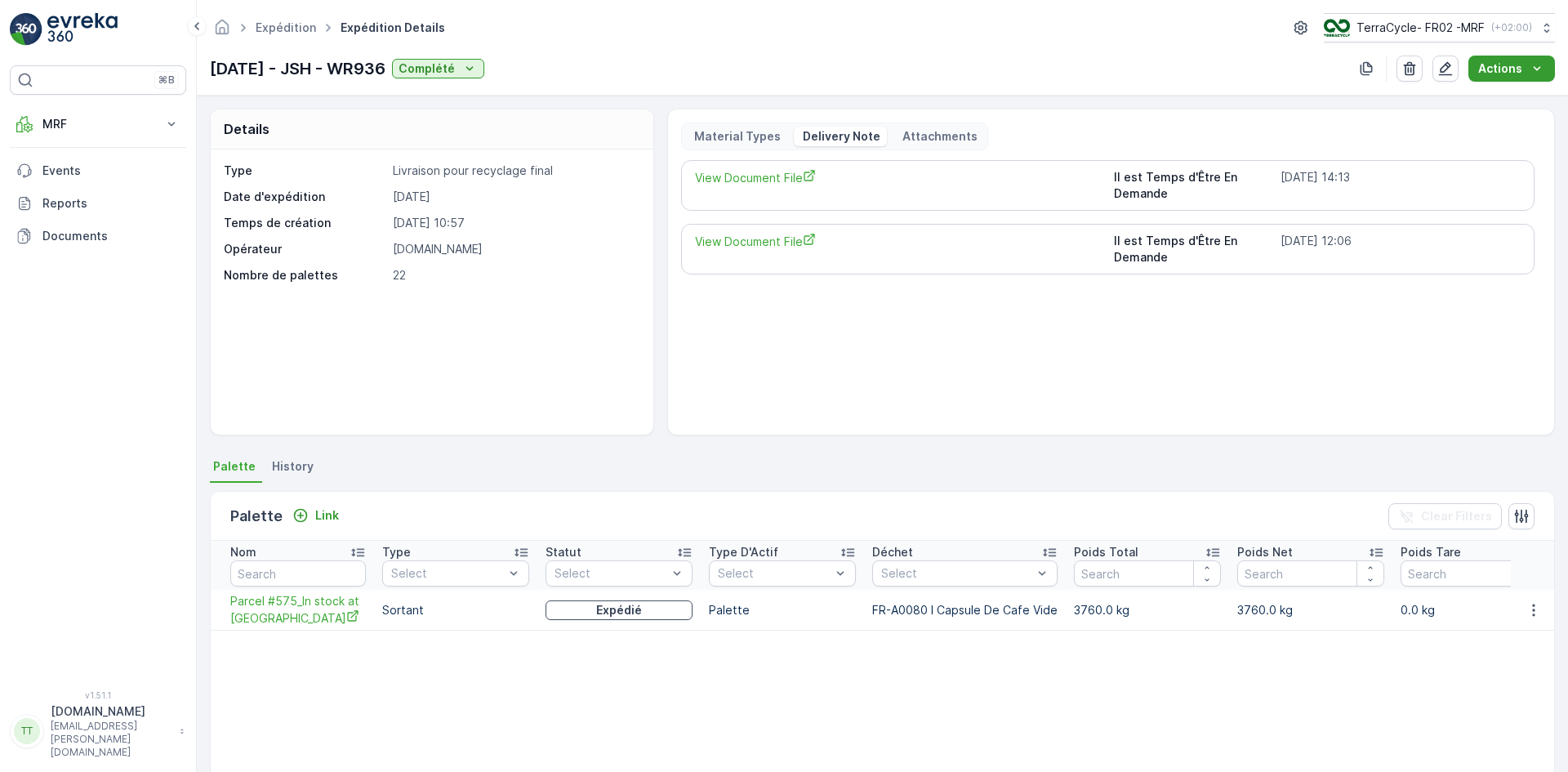
click at [1496, 64] on p "Actions" at bounding box center [1500, 68] width 44 height 16
click at [1491, 93] on span "Create Delivery Note" at bounding box center [1505, 100] width 118 height 16
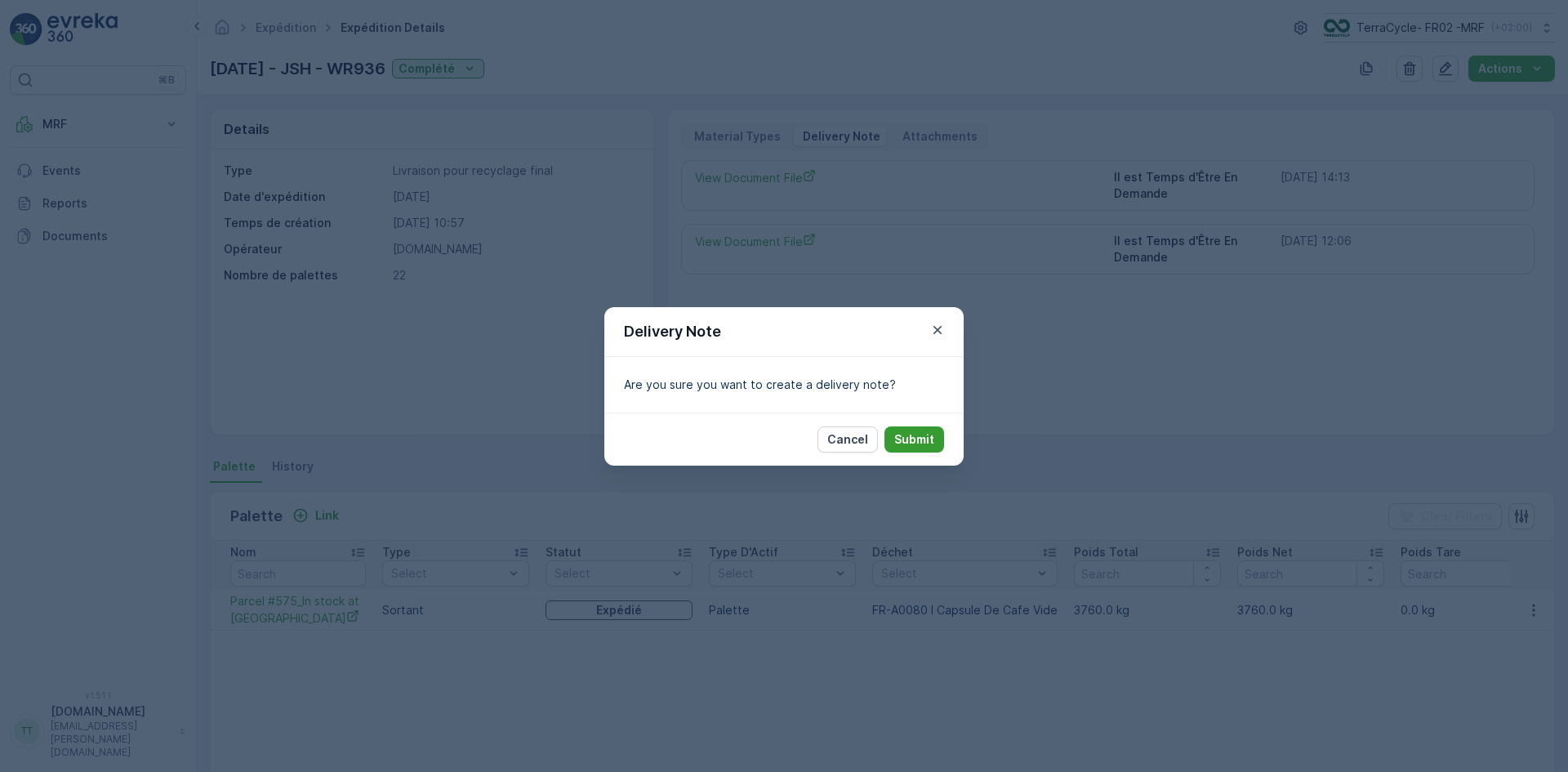
click at [924, 437] on p "Submit" at bounding box center [915, 439] width 40 height 16
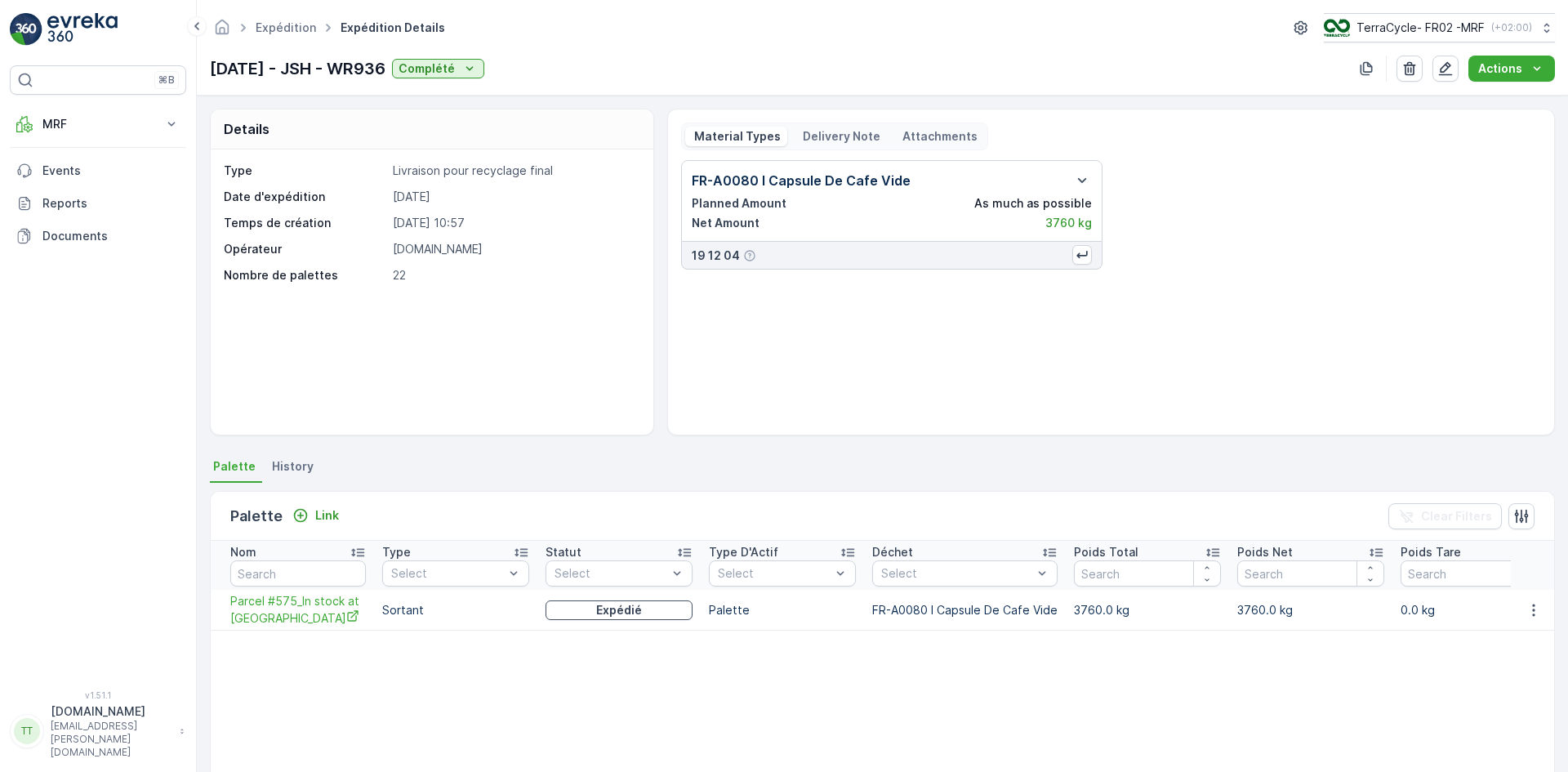
click at [811, 129] on p "Delivery Note" at bounding box center [840, 136] width 80 height 16
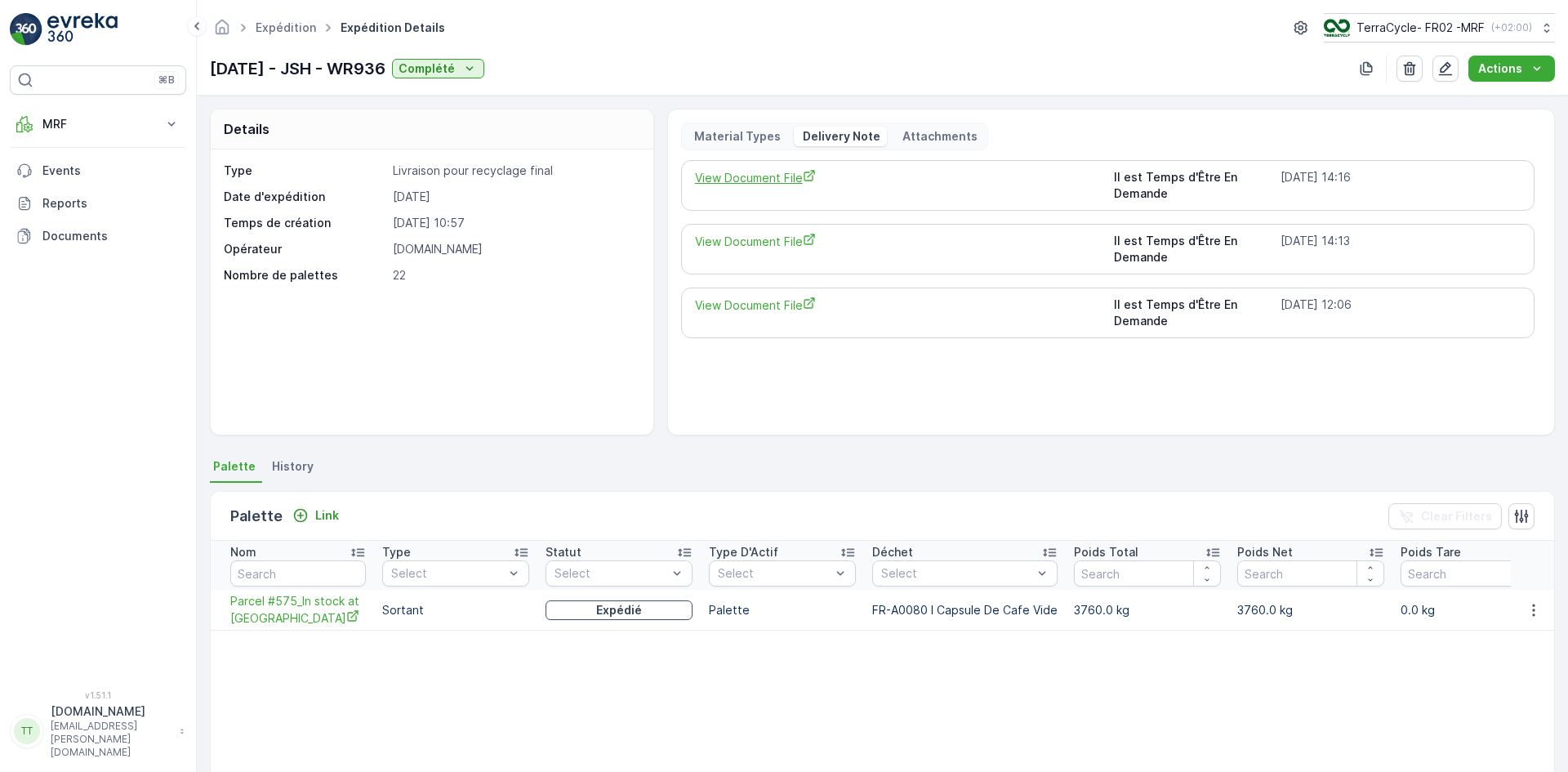
click at [781, 176] on span "View Document File" at bounding box center [898, 178] width 407 height 17
